Goal: Information Seeking & Learning: Learn about a topic

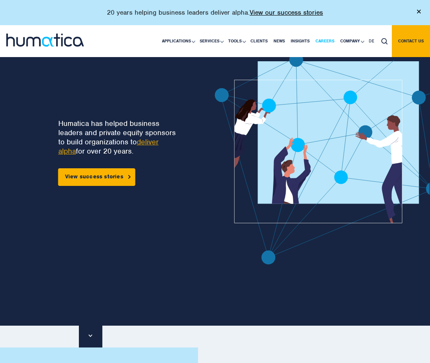
click at [324, 39] on link "Careers" at bounding box center [325, 41] width 25 height 32
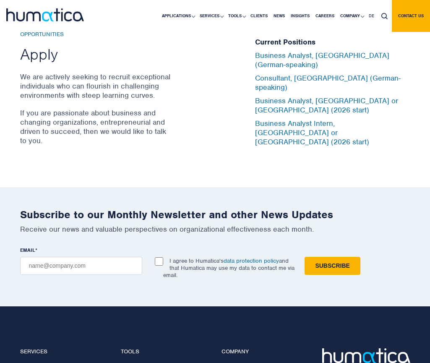
scroll to position [2769, 0]
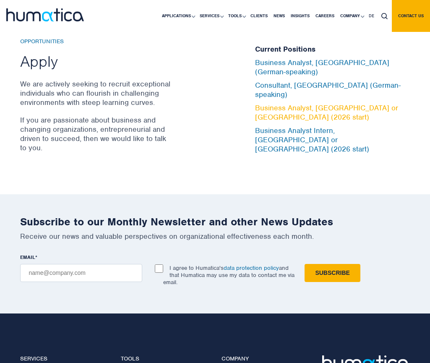
click at [313, 116] on link "Business Analyst, London or Munich (2026 start)" at bounding box center [326, 112] width 143 height 18
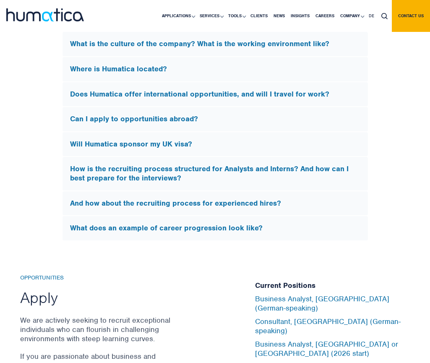
scroll to position [2523, 0]
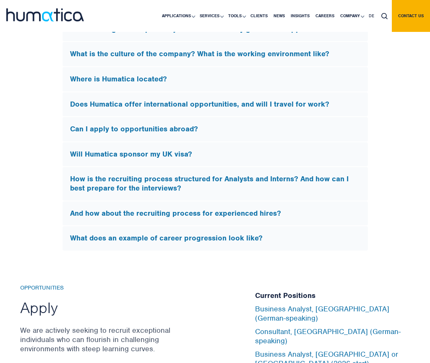
click at [193, 141] on div "Can I apply to opportunities abroad?" at bounding box center [216, 129] width 306 height 24
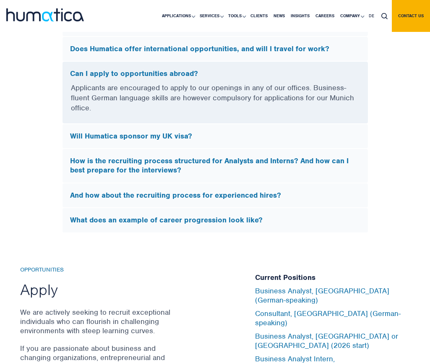
scroll to position [2427, 0]
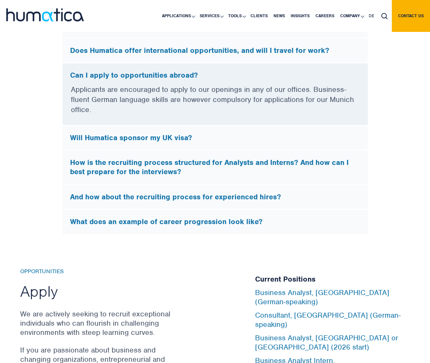
click at [198, 84] on div "Can I apply to opportunities abroad?" at bounding box center [216, 73] width 306 height 21
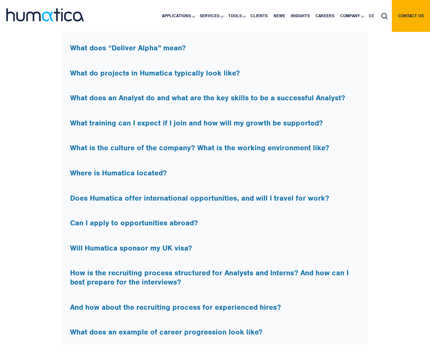
scroll to position [2284, 0]
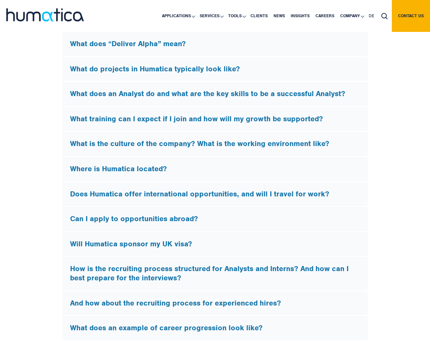
click at [145, 249] on h5 "Will Humatica sponsor my UK visa?" at bounding box center [215, 244] width 291 height 9
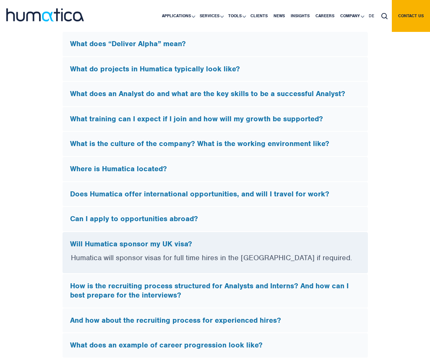
click at [145, 249] on h5 "Will Humatica sponsor my UK visa?" at bounding box center [215, 244] width 291 height 9
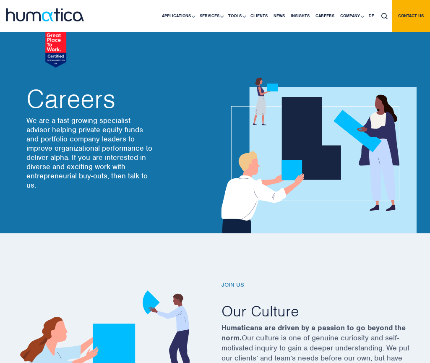
scroll to position [0, 0]
click at [61, 8] on div at bounding box center [53, 10] width 95 height 21
click at [64, 16] on img at bounding box center [45, 14] width 78 height 13
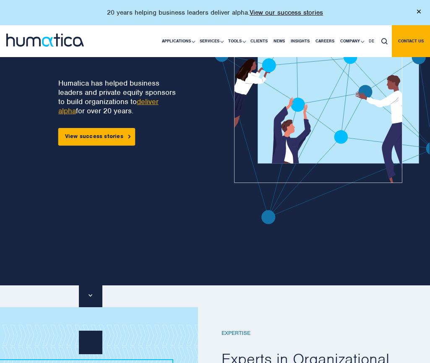
scroll to position [41, 0]
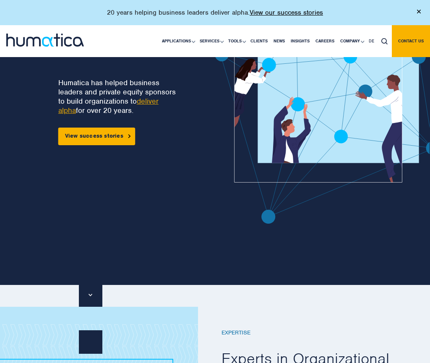
click at [296, 222] on img at bounding box center [346, 118] width 263 height 212
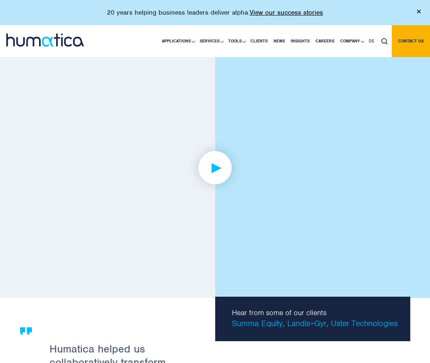
scroll to position [1316, 0]
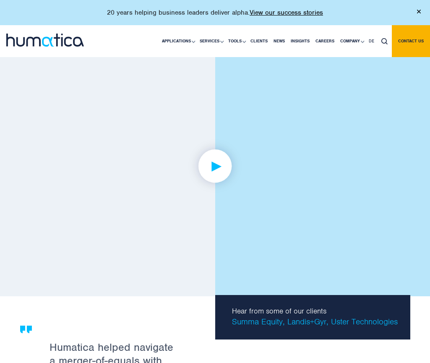
click at [226, 159] on img at bounding box center [215, 165] width 65 height 65
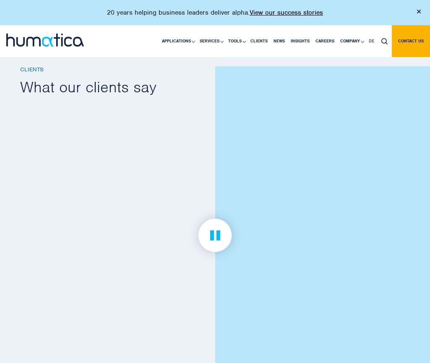
scroll to position [1241, 0]
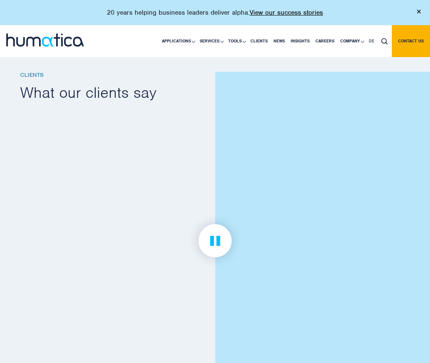
click at [237, 138] on link at bounding box center [215, 241] width 390 height 260
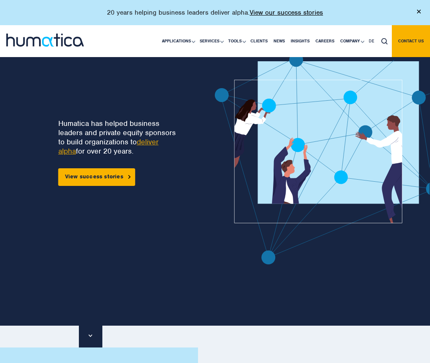
scroll to position [0, 0]
click at [152, 143] on link "deliver alpha" at bounding box center [108, 146] width 100 height 18
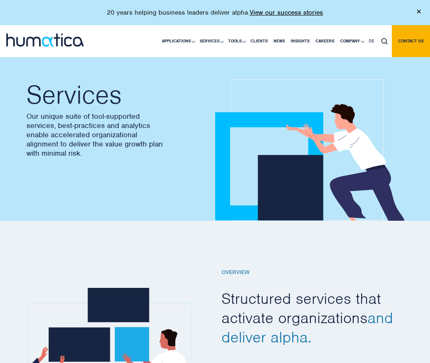
click at [417, 10] on img at bounding box center [419, 12] width 4 height 4
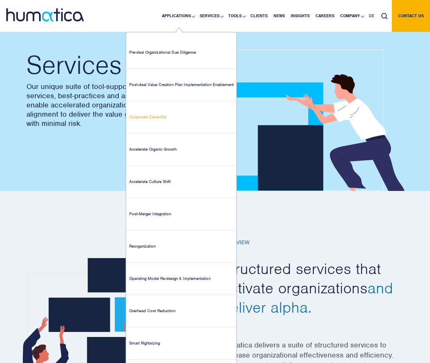
scroll to position [30, 0]
click at [185, 118] on link "Corporate Carve-Out" at bounding box center [181, 117] width 110 height 32
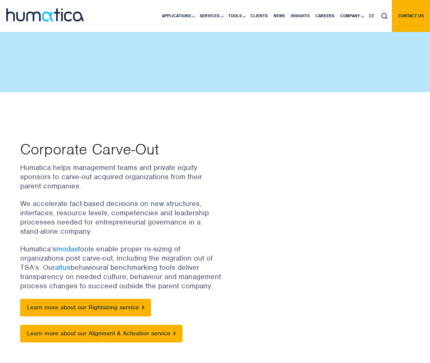
scroll to position [143, 0]
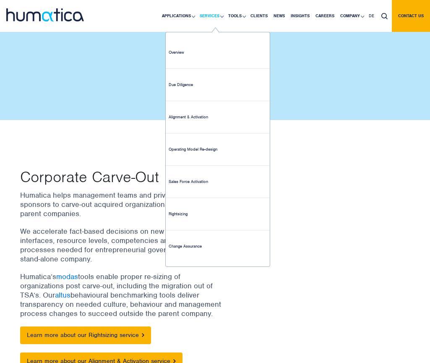
click at [205, 21] on link "Services" at bounding box center [211, 16] width 29 height 32
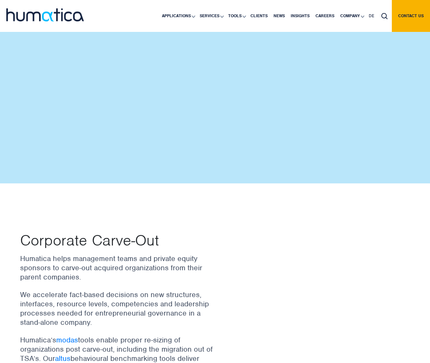
scroll to position [78, 0]
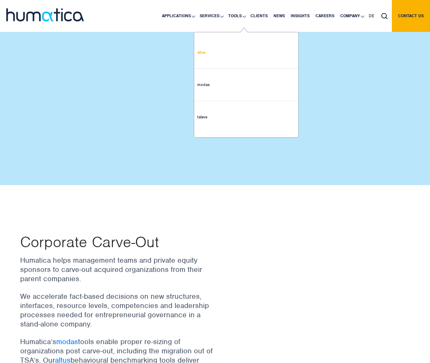
click at [236, 53] on link "altus" at bounding box center [246, 53] width 104 height 32
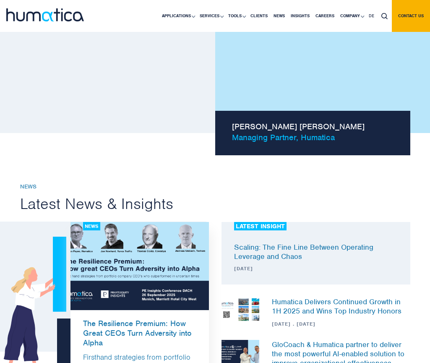
scroll to position [807, 0]
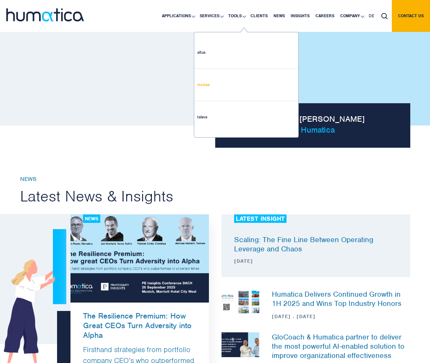
click at [228, 76] on link "modas" at bounding box center [246, 85] width 104 height 32
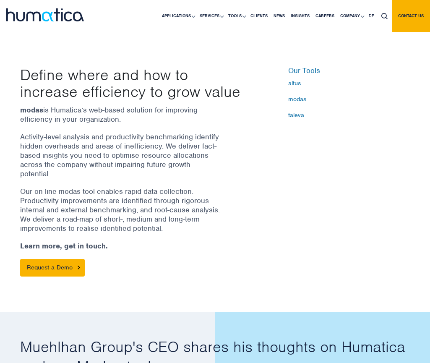
scroll to position [204, 0]
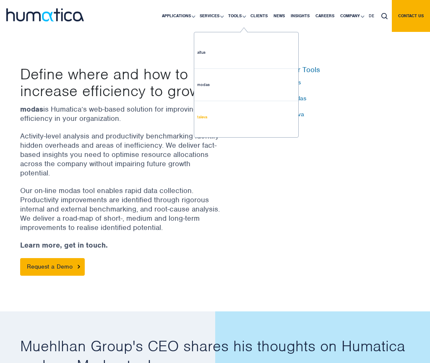
click at [234, 127] on link "taleva" at bounding box center [246, 117] width 104 height 32
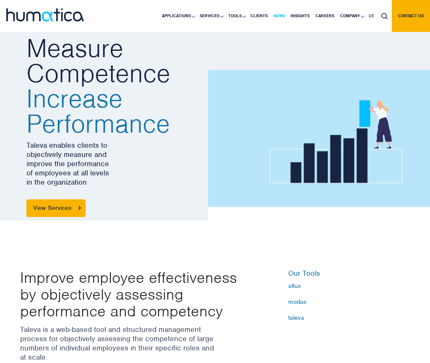
click at [280, 16] on link "News" at bounding box center [279, 16] width 17 height 32
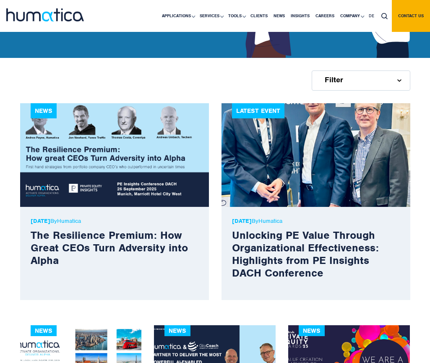
scroll to position [176, 0]
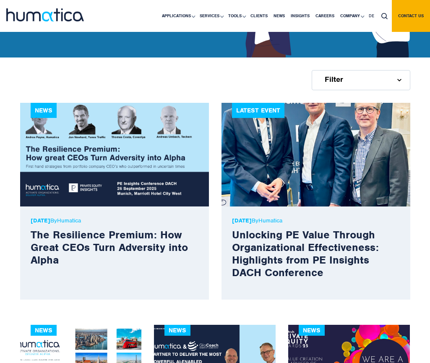
click at [162, 142] on img at bounding box center [114, 155] width 189 height 104
click at [42, 21] on img at bounding box center [45, 14] width 78 height 13
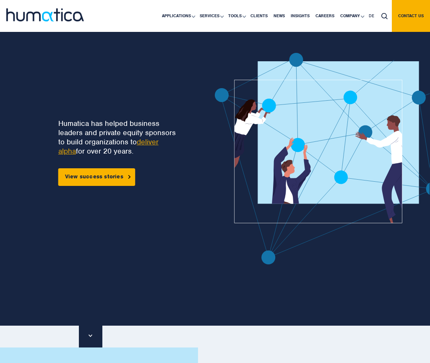
click at [158, 143] on link "deliver alpha" at bounding box center [108, 146] width 100 height 18
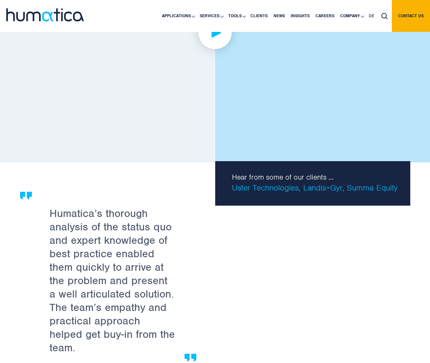
scroll to position [1299, 0]
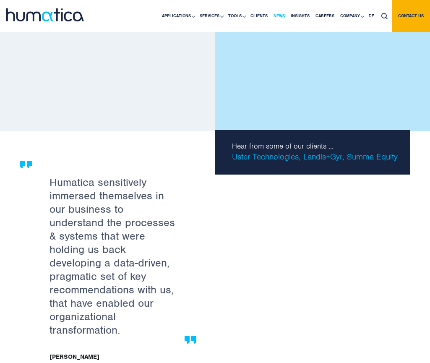
click at [282, 16] on link "News" at bounding box center [279, 16] width 17 height 32
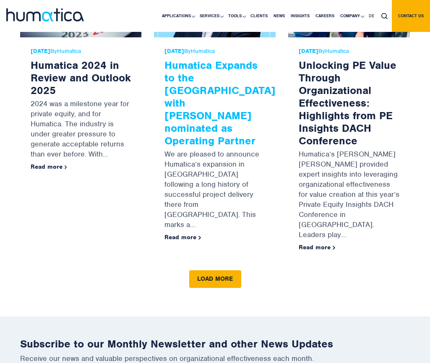
scroll to position [1204, 0]
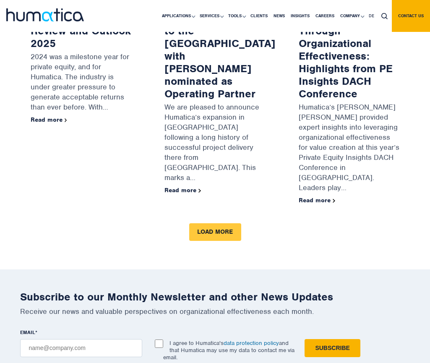
click at [213, 223] on link "Load more" at bounding box center [215, 232] width 52 height 18
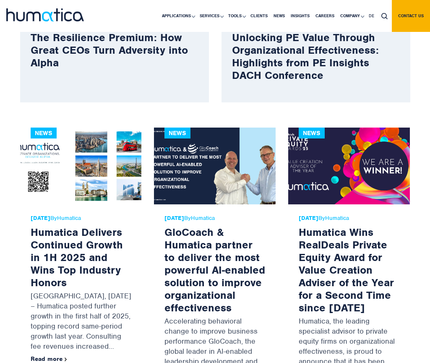
scroll to position [409, 0]
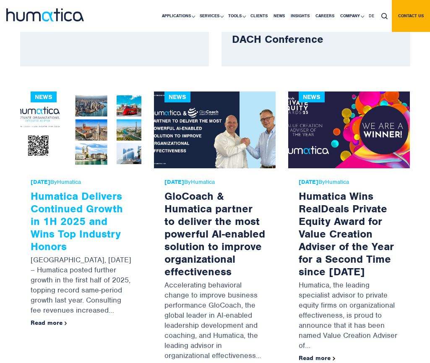
click at [86, 208] on link "Humatica Delivers Continued Growth in 1H 2025 and Wins Top Industry Honors" at bounding box center [77, 221] width 92 height 64
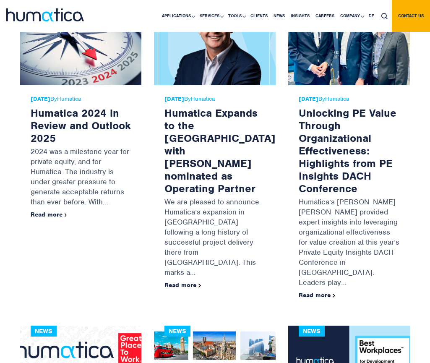
scroll to position [1101, 0]
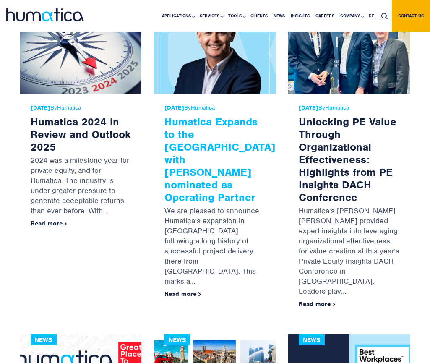
click at [191, 124] on link "Humatica Expands to the US with Russell Raath nominated as Operating Partner" at bounding box center [220, 159] width 111 height 89
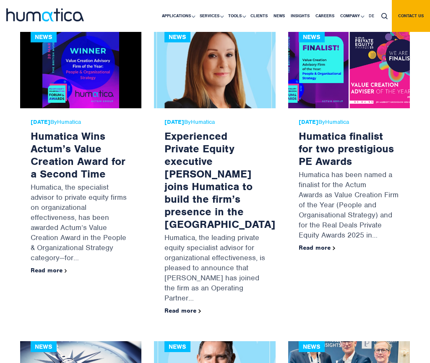
scroll to position [754, 0]
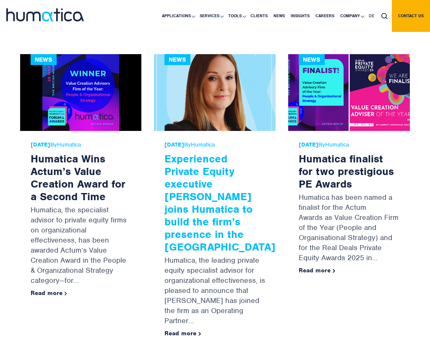
click at [196, 176] on link "Experienced Private Equity executive Melissa Mounce joins Humatica to build the…" at bounding box center [220, 203] width 111 height 102
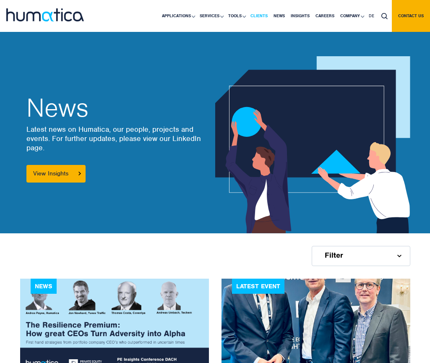
scroll to position [0, 0]
click at [305, 15] on link "Insights" at bounding box center [300, 16] width 25 height 32
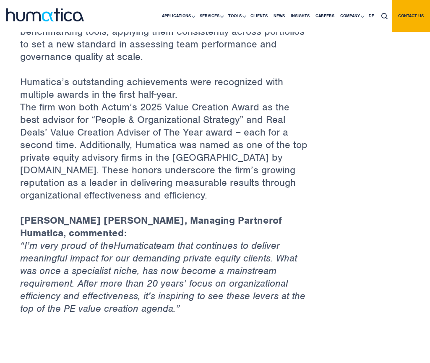
scroll to position [628, 0]
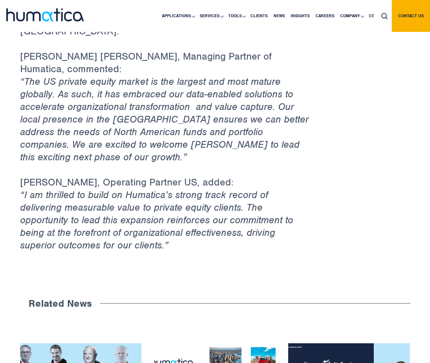
scroll to position [785, 0]
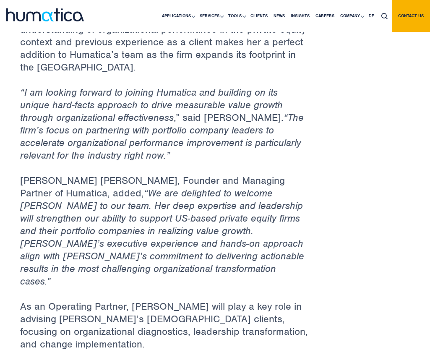
scroll to position [725, 0]
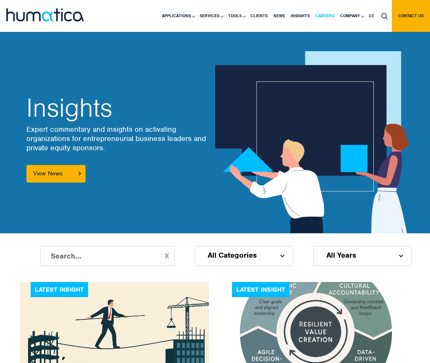
click at [328, 16] on link "Careers" at bounding box center [325, 16] width 25 height 32
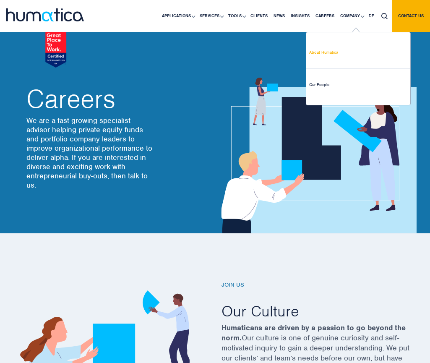
click at [348, 46] on link "About Humatica" at bounding box center [358, 53] width 104 height 32
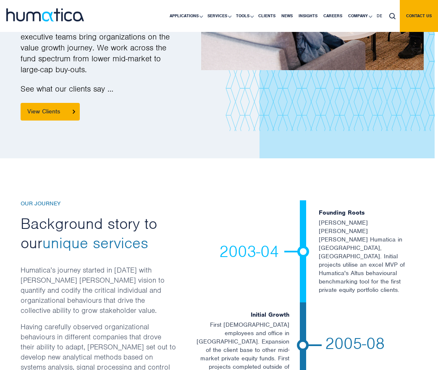
scroll to position [1194, 3]
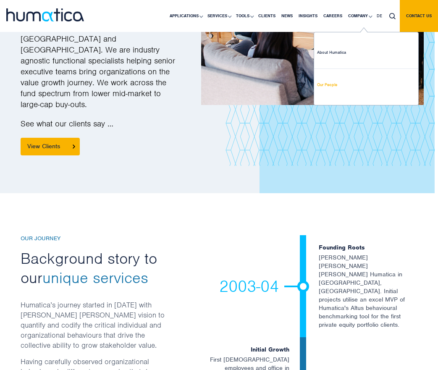
click at [348, 93] on link "Our People" at bounding box center [366, 85] width 104 height 32
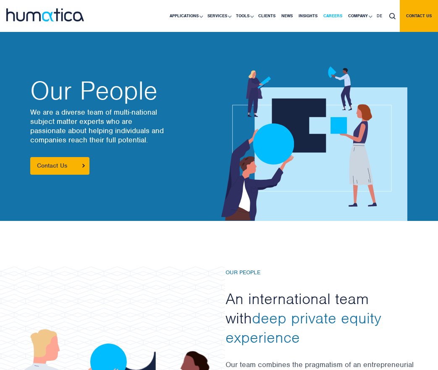
click at [337, 15] on link "Careers" at bounding box center [332, 16] width 25 height 32
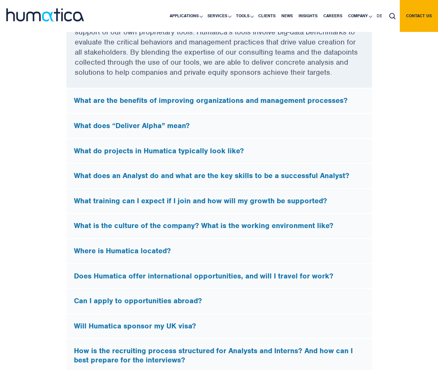
scroll to position [2351, 0]
click at [185, 133] on div "What does “Deliver Alpha” mean?" at bounding box center [219, 126] width 306 height 24
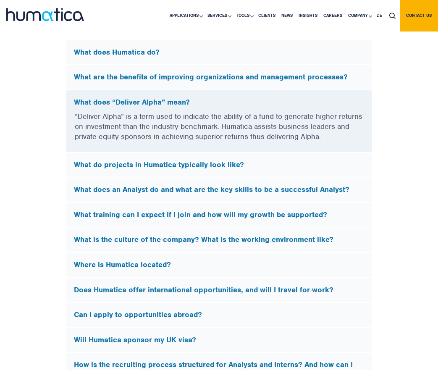
scroll to position [2225, 0]
click at [254, 170] on h5 "What do projects in Humatica typically look like?" at bounding box center [219, 165] width 291 height 9
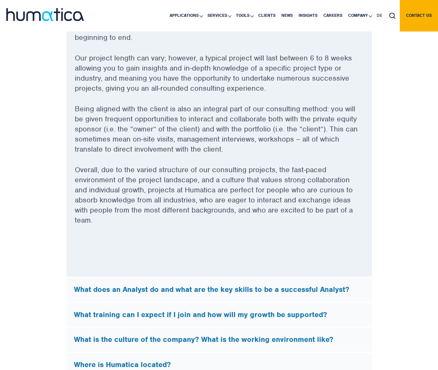
scroll to position [2361, 0]
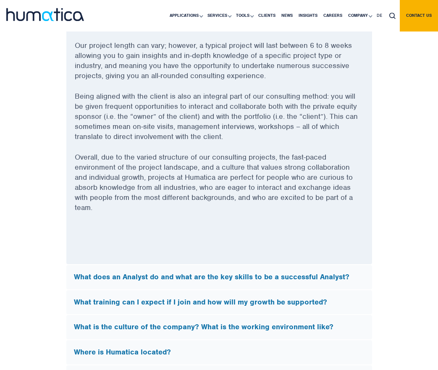
click at [179, 282] on h5 "What does an Analyst do and what are the key skills to be a successful Analyst?" at bounding box center [219, 277] width 291 height 9
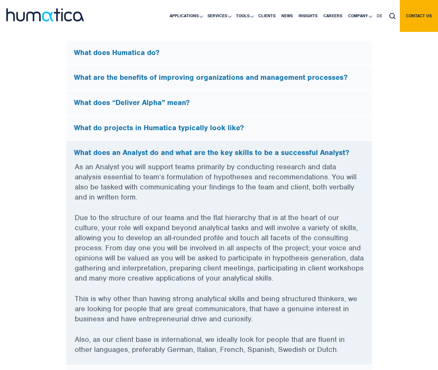
scroll to position [2215, 0]
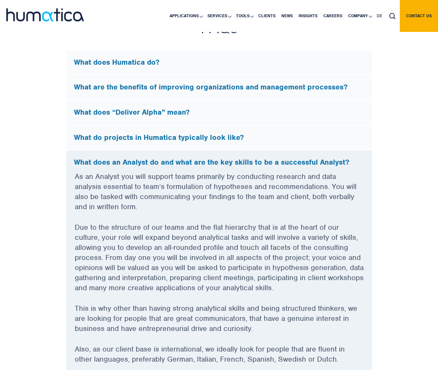
click at [189, 142] on h5 "What do projects in Humatica typically look like?" at bounding box center [219, 137] width 291 height 9
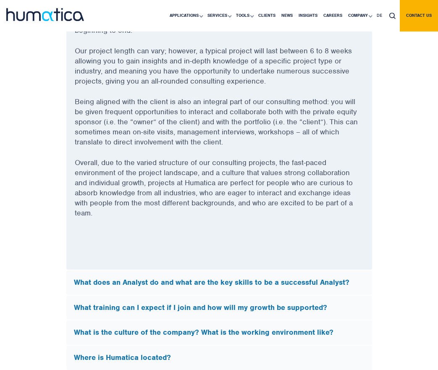
scroll to position [2365, 0]
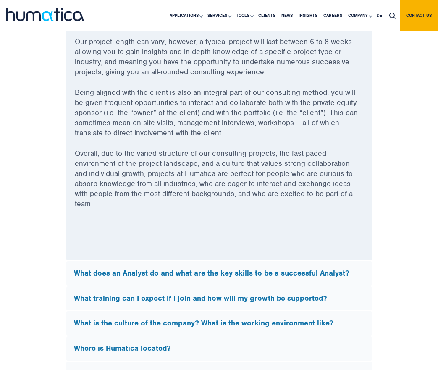
click at [97, 278] on h5 "What does an Analyst do and what are the key skills to be a successful Analyst?" at bounding box center [219, 273] width 291 height 9
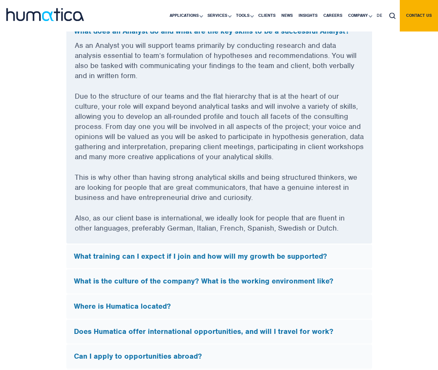
scroll to position [2347, 0]
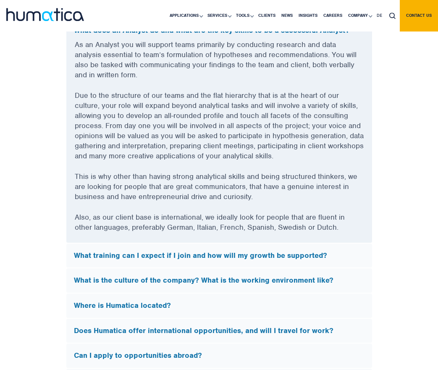
click at [119, 261] on h5 "What training can I expect if I join and how will my growth be supported?" at bounding box center [219, 255] width 291 height 9
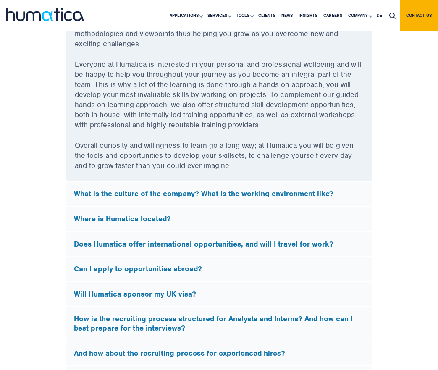
scroll to position [2537, 0]
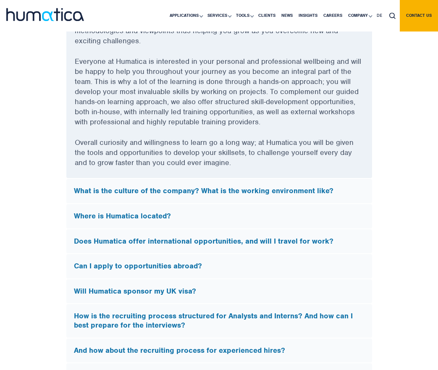
click at [118, 204] on div "What is the culture of the company? What is the working environment like?" at bounding box center [219, 191] width 306 height 24
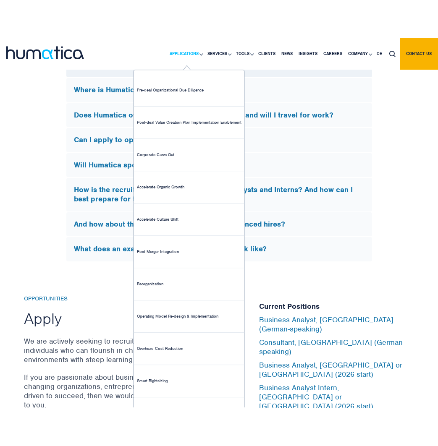
scroll to position [2722, 0]
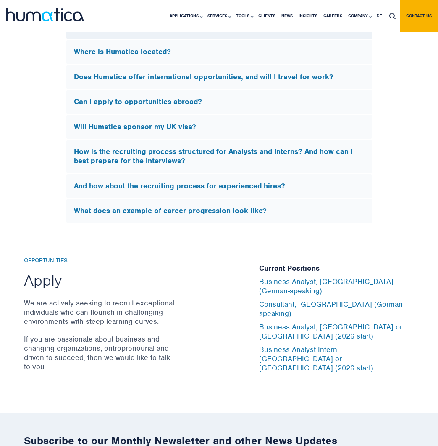
click at [58, 15] on img at bounding box center [45, 14] width 78 height 13
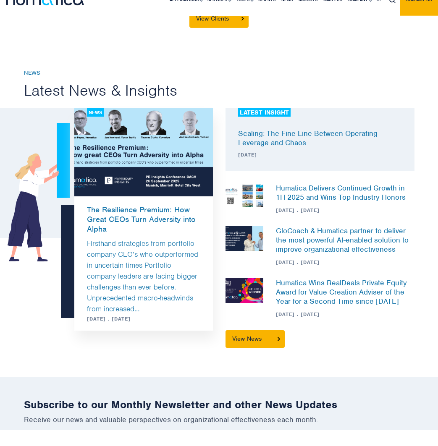
scroll to position [251, 0]
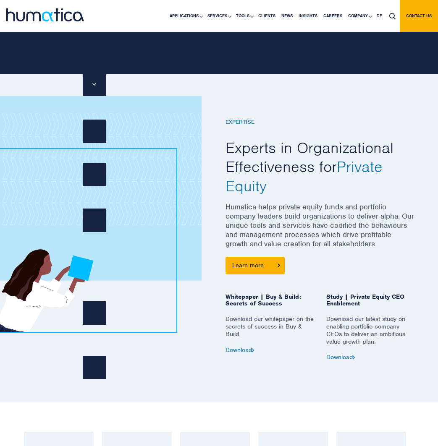
click at [330, 189] on h2 "Experts in Organizational Effectiveness for Private Equity" at bounding box center [319, 168] width 189 height 58
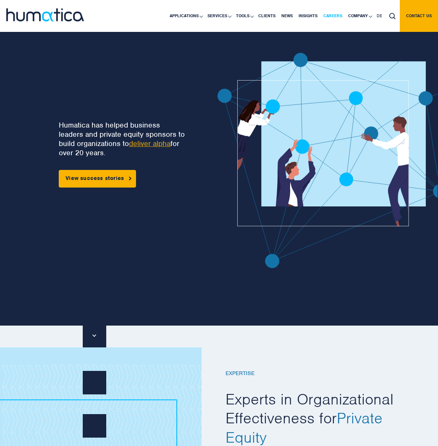
scroll to position [0, 0]
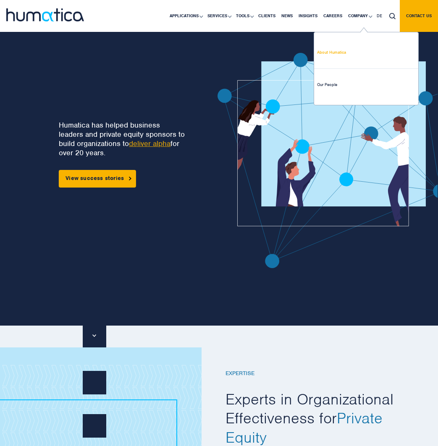
click at [351, 52] on link "About Humatica" at bounding box center [366, 53] width 104 height 32
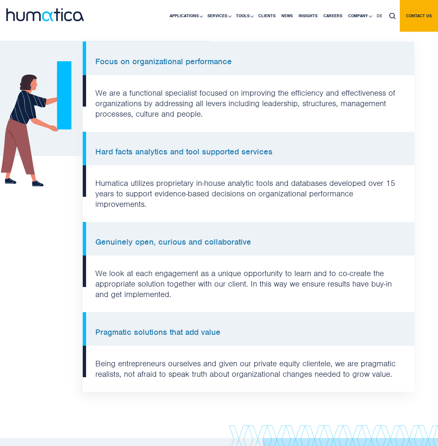
scroll to position [626, 0]
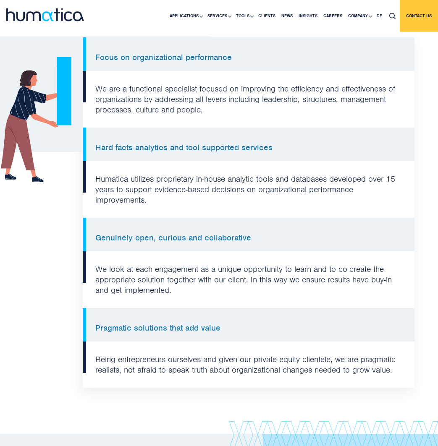
click at [411, 24] on link "Contact us" at bounding box center [419, 16] width 38 height 32
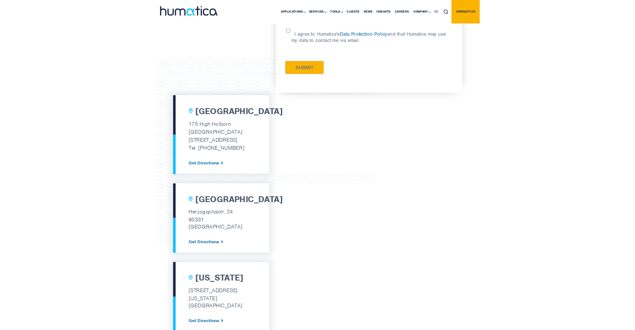
scroll to position [193, 0]
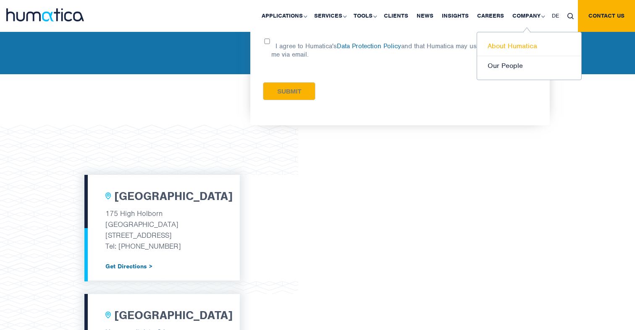
click at [437, 41] on link "About Humatica" at bounding box center [529, 47] width 104 height 20
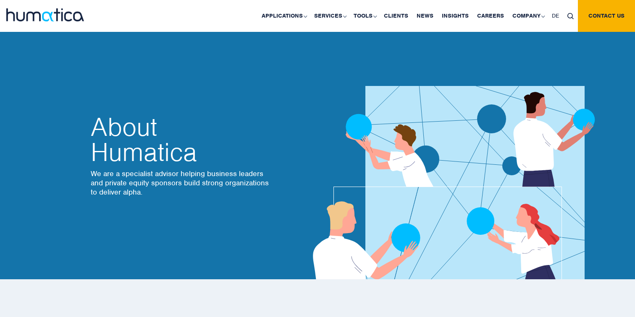
scroll to position [324, 0]
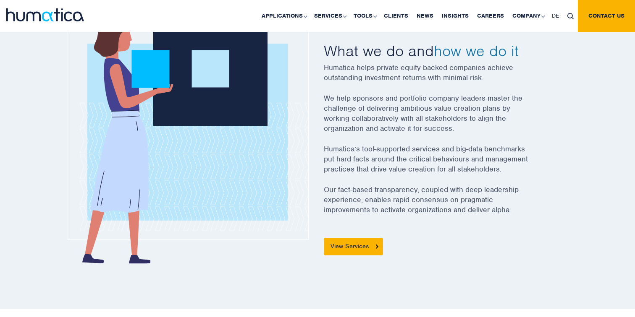
click at [419, 74] on p "Humatica helps private equity backed companies achieve outstanding investment r…" at bounding box center [437, 78] width 227 height 31
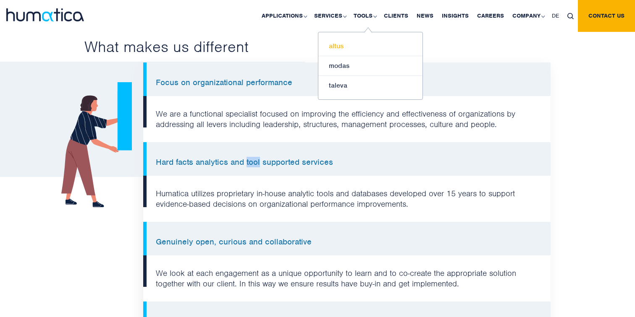
click at [358, 48] on link "altus" at bounding box center [370, 47] width 104 height 20
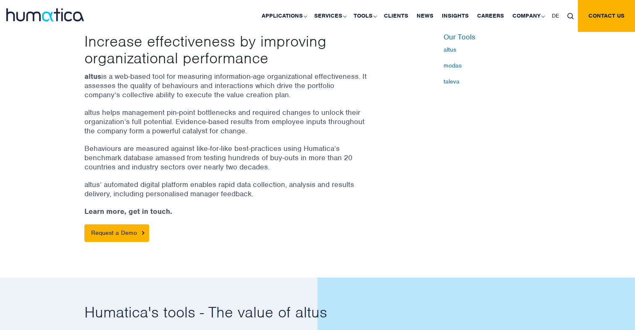
scroll to position [282, 0]
click at [517, 48] on link "About Humatica" at bounding box center [529, 47] width 104 height 20
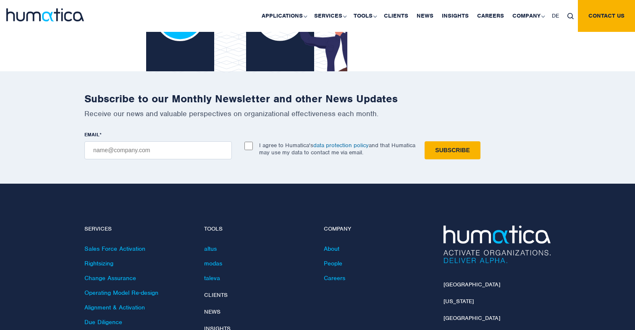
scroll to position [1890, 0]
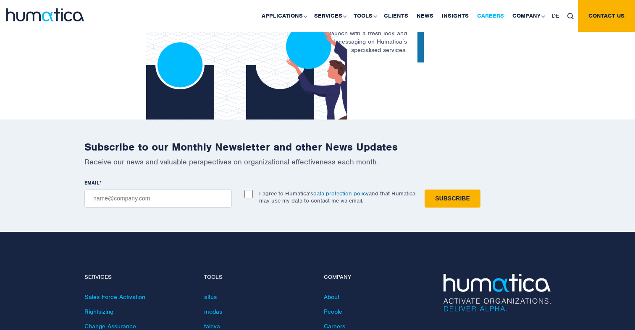
click at [492, 17] on link "Careers" at bounding box center [490, 16] width 35 height 32
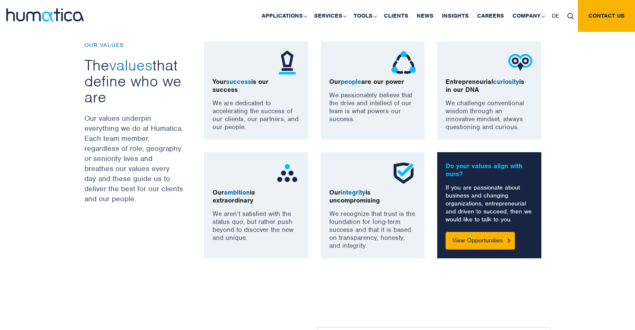
scroll to position [608, 0]
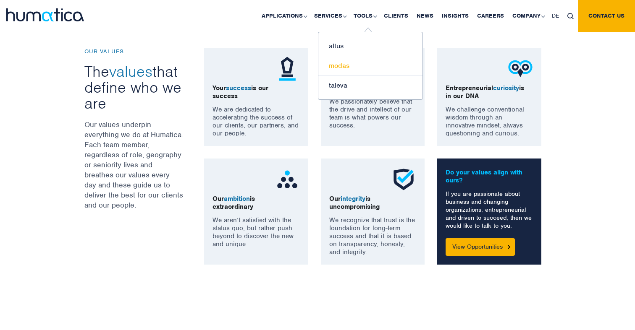
click at [369, 72] on link "modas" at bounding box center [370, 66] width 104 height 20
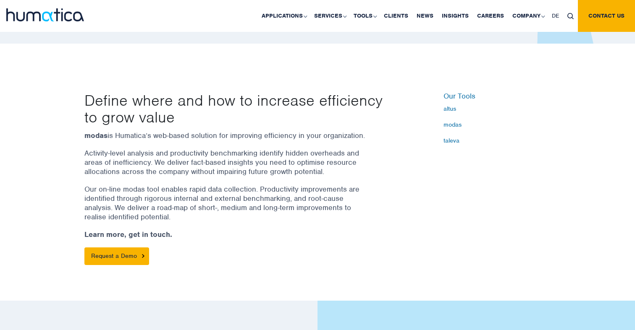
scroll to position [223, 0]
